Goal: Feedback & Contribution: Submit feedback/report problem

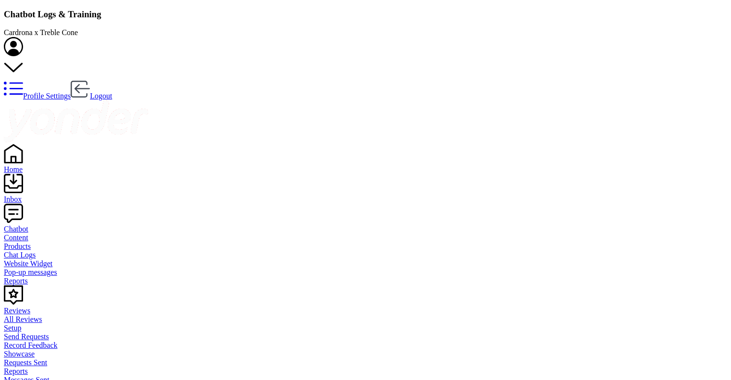
scroll to position [329, 604]
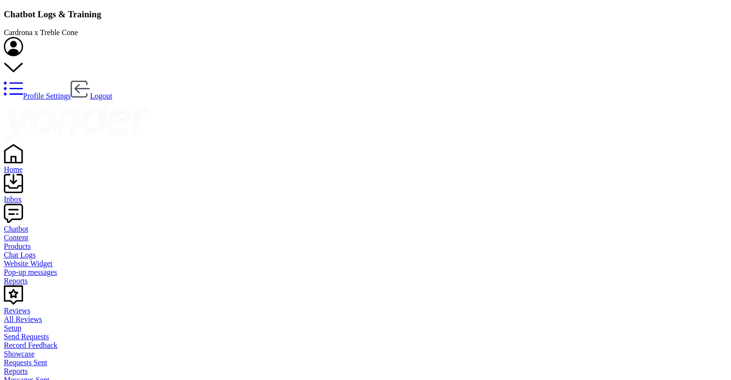
type input "snow report"
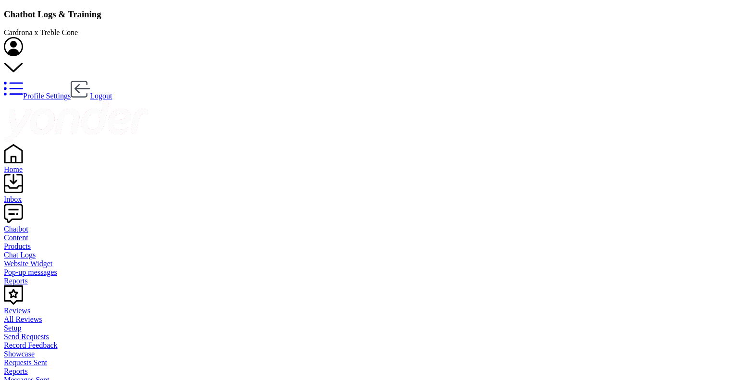
type textarea "Get the latest scoop on what's happening at [GEOGRAPHIC_DATA] by visiting our S…"
paste input "will motatapu [PERSON_NAME] be open [DATE]"
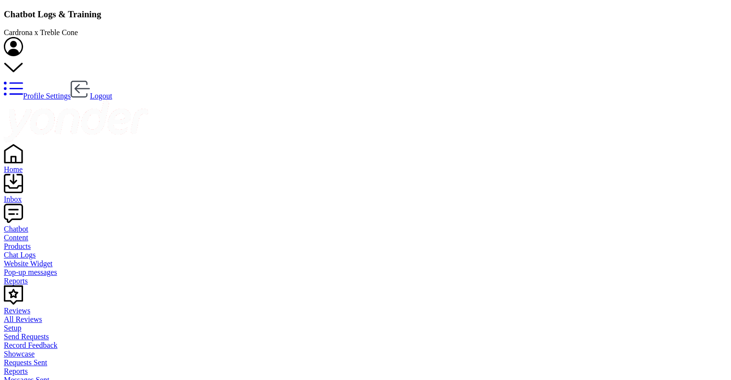
type input "will motatapu [PERSON_NAME] be open [DATE]"
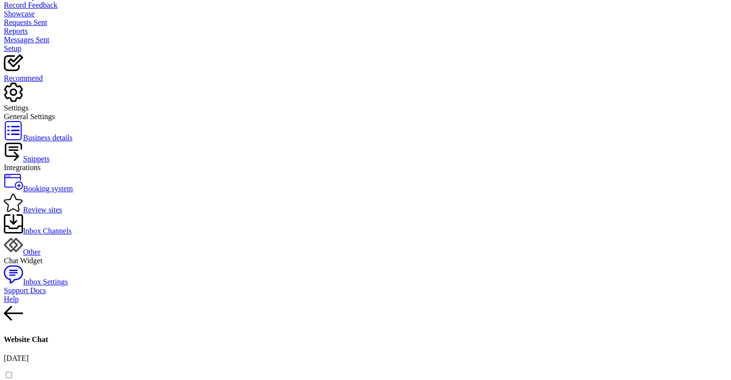
scroll to position [353, 0]
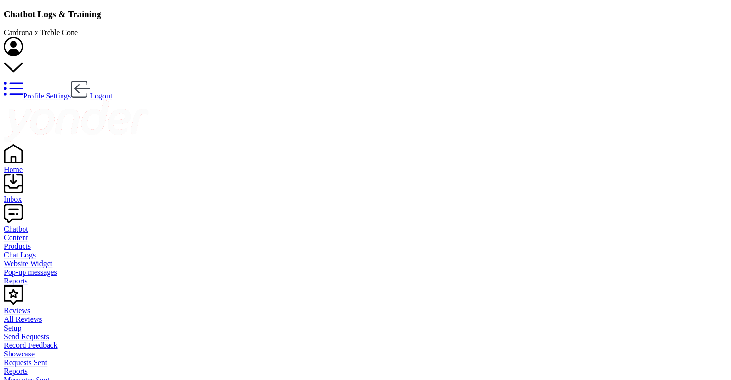
click at [38, 165] on div "Home" at bounding box center [366, 169] width 724 height 9
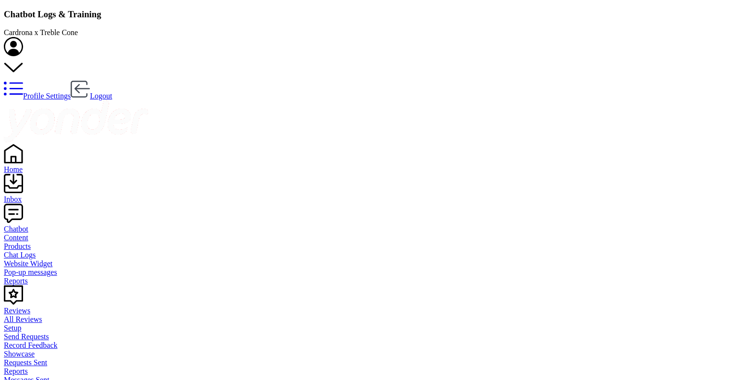
scroll to position [329, 604]
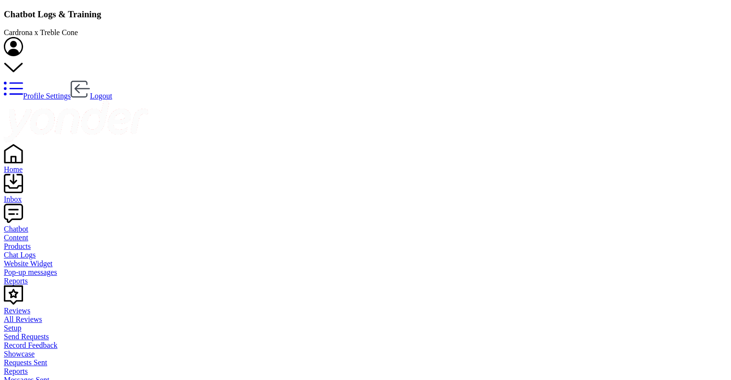
type input "transport"
type textarea "You can check availability and book your Cardrona or Treble Cone transport at […"
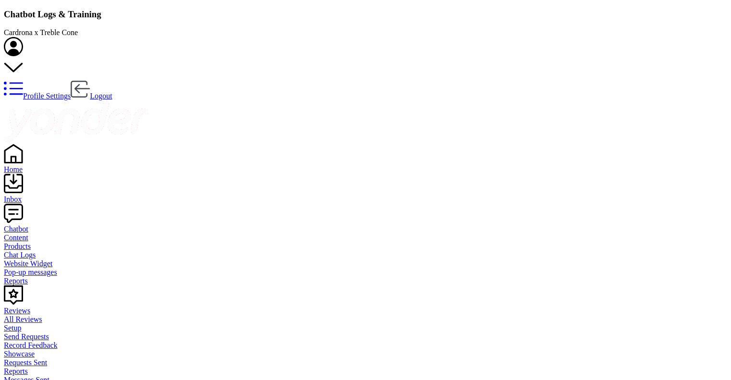
paste input "What time does the bus arrive at [GEOGRAPHIC_DATA]?"
type input "What time does the bus arrive at [GEOGRAPHIC_DATA]?"
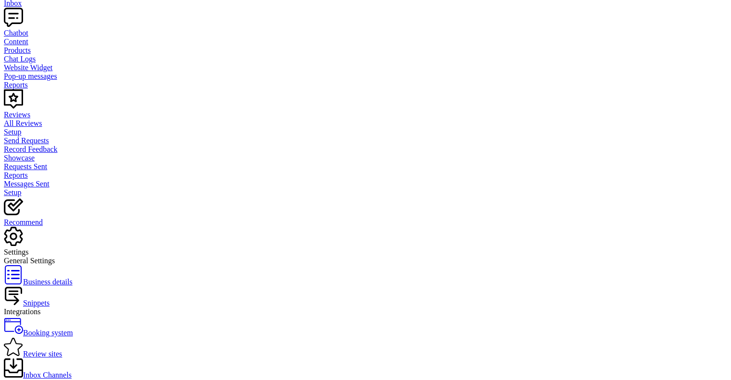
scroll to position [238, 0]
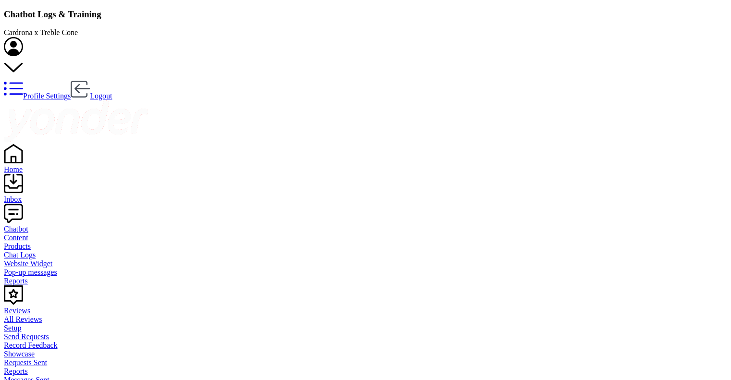
click at [24, 165] on div "Home" at bounding box center [366, 169] width 724 height 9
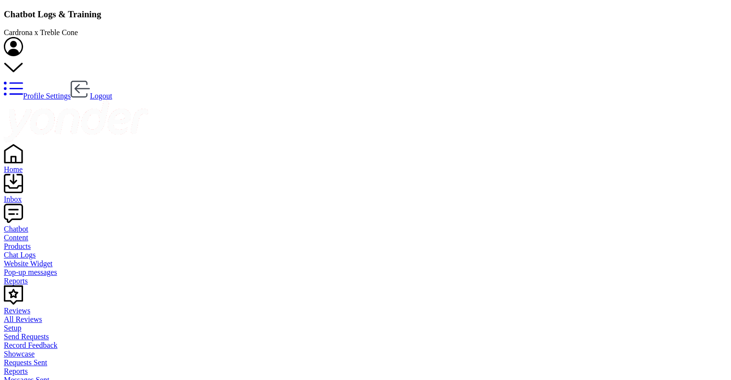
scroll to position [329, 604]
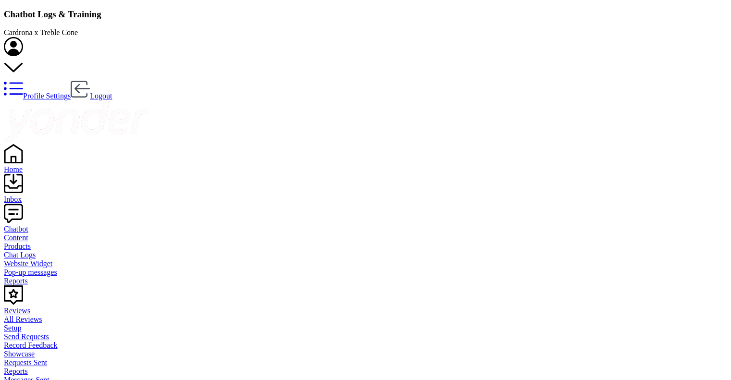
scroll to position [0, 0]
type input "cancellation"
type textarea "You can read our Terms & Conditions at [DOMAIN_NAME][URL]. If you have further …"
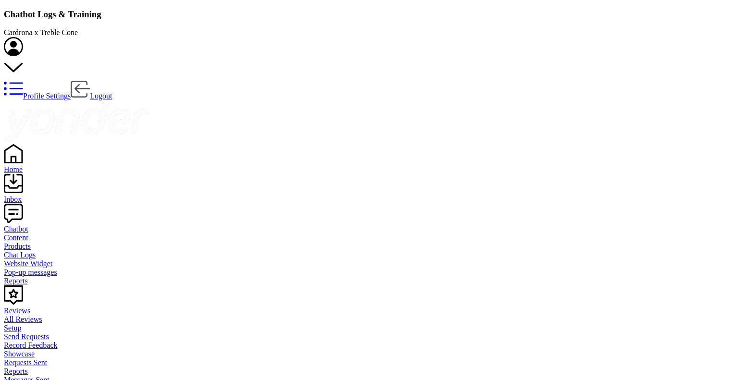
paste input "Refund for day pass"
type input "Refund for day pass"
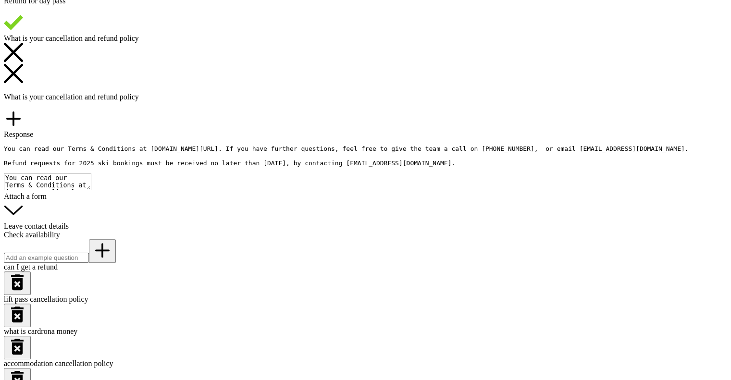
scroll to position [818, 0]
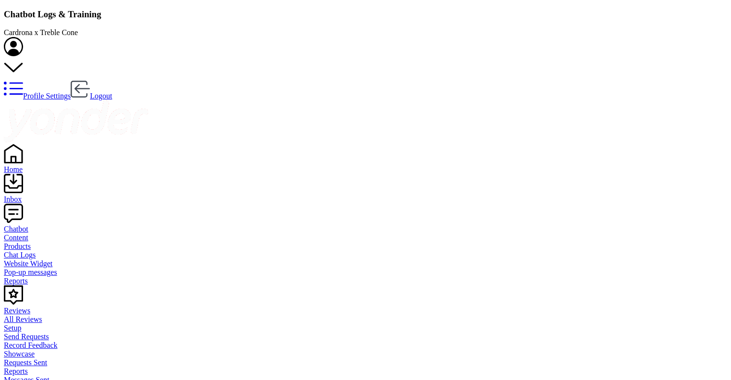
drag, startPoint x: 356, startPoint y: 191, endPoint x: 123, endPoint y: 142, distance: 238.0
copy p "A compliment - just a short note to let you know about the generosity of a youn…"
